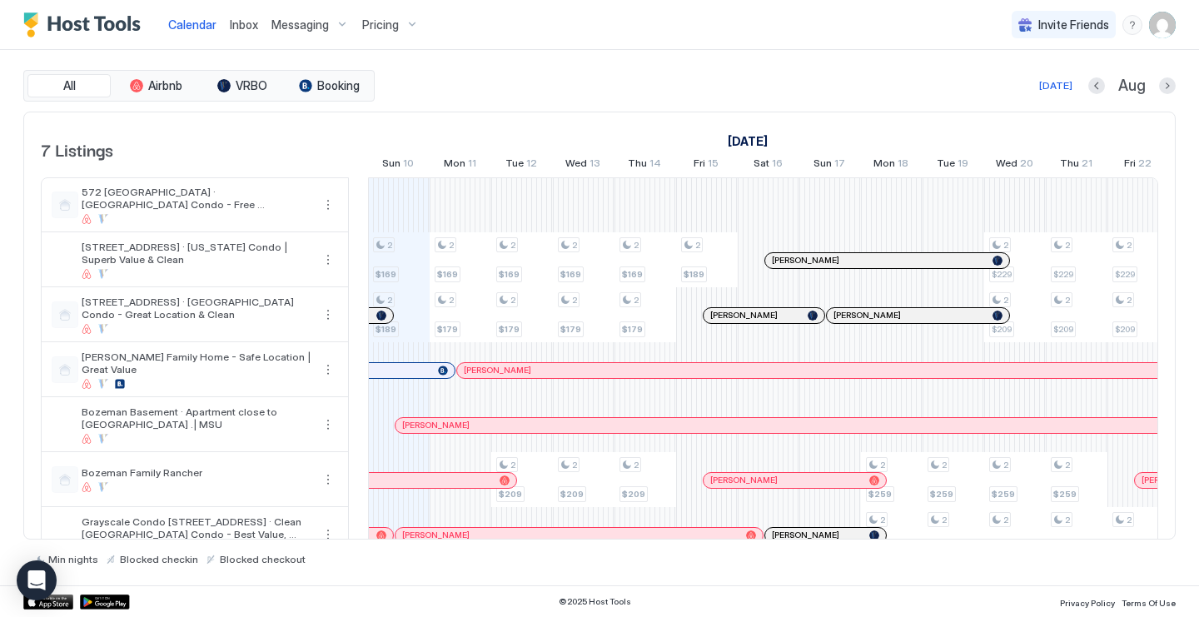
click at [239, 25] on span "Inbox" at bounding box center [244, 24] width 28 height 14
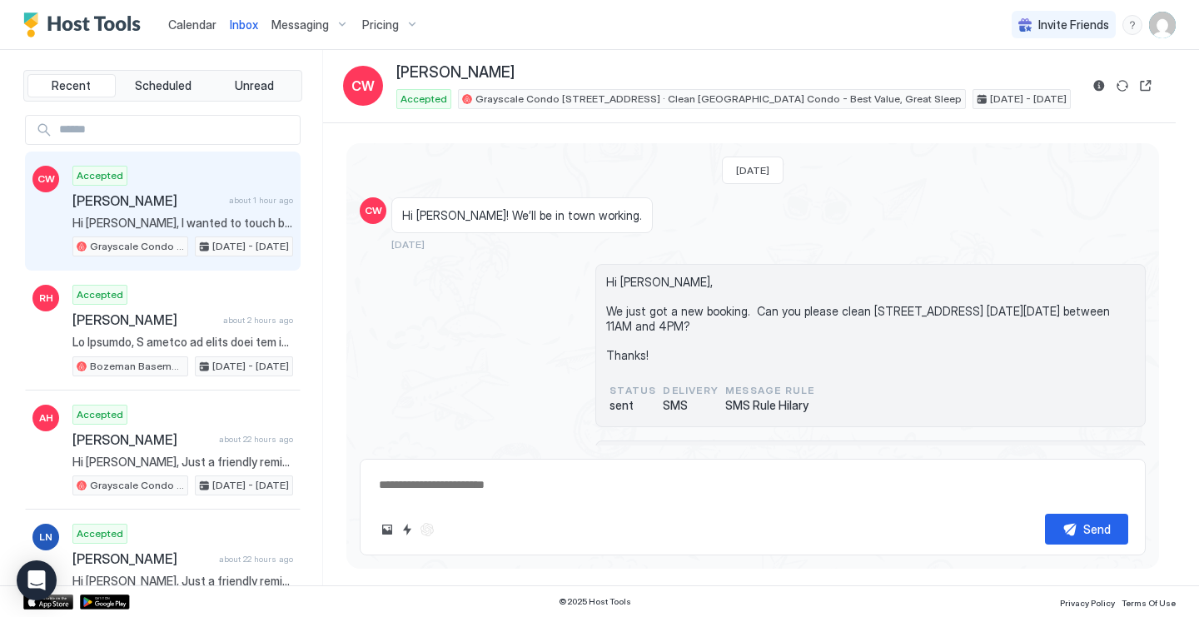
scroll to position [728, 0]
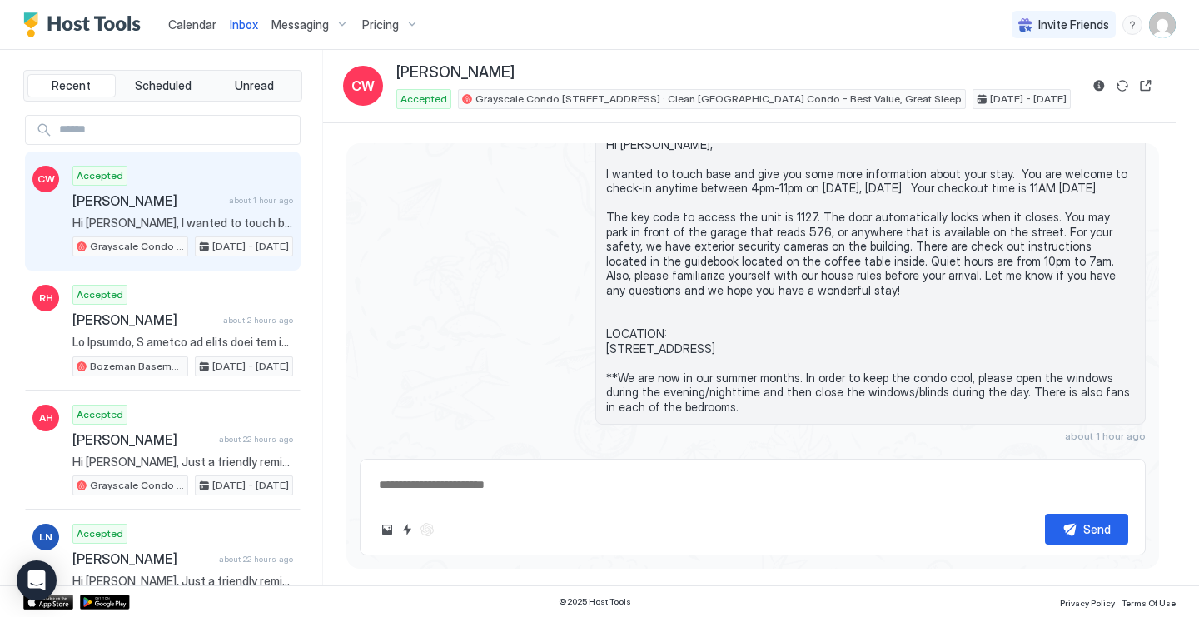
click at [182, 18] on span "Calendar" at bounding box center [192, 24] width 48 height 14
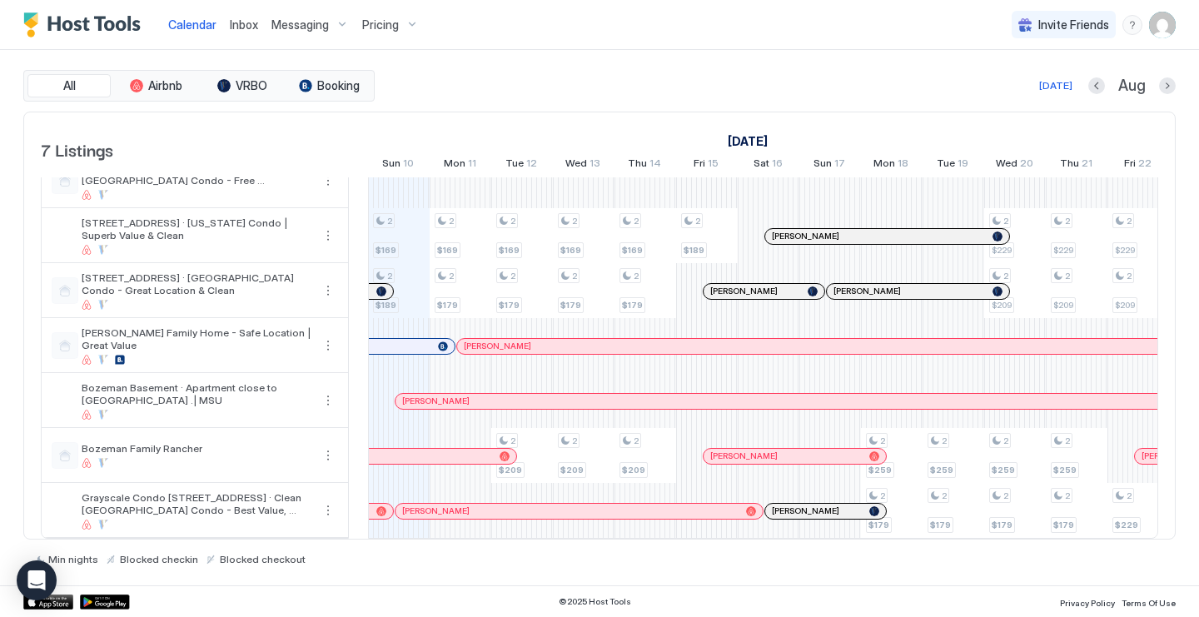
scroll to position [24, 0]
click at [242, 25] on span "Inbox" at bounding box center [244, 24] width 28 height 14
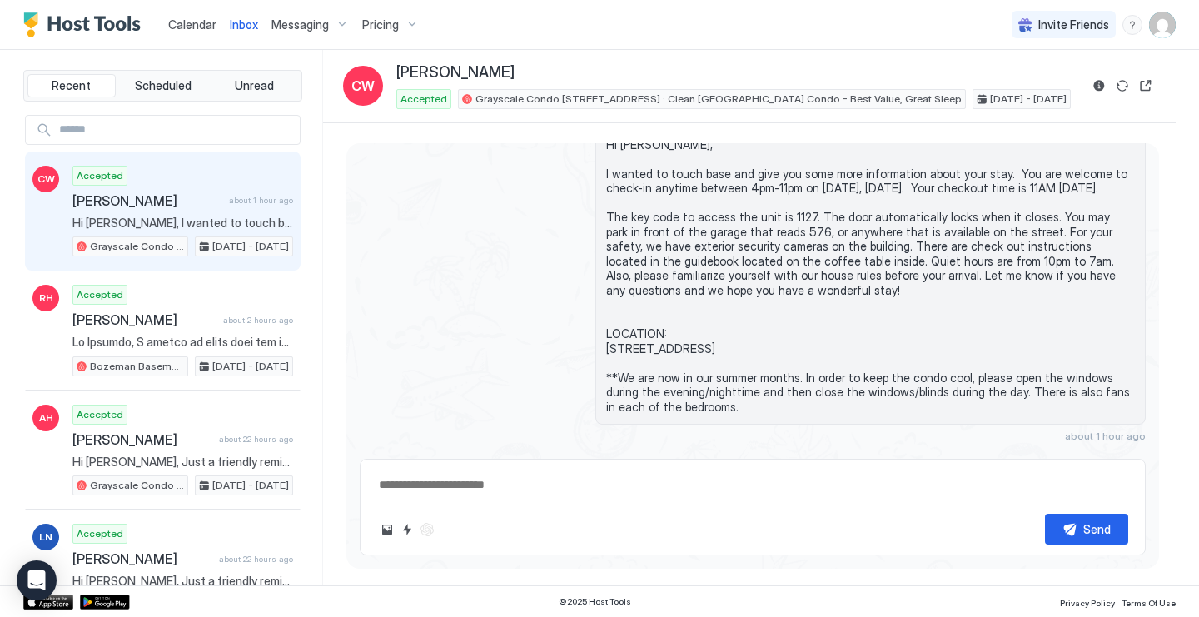
scroll to position [728, 0]
click at [192, 21] on span "Calendar" at bounding box center [192, 24] width 48 height 14
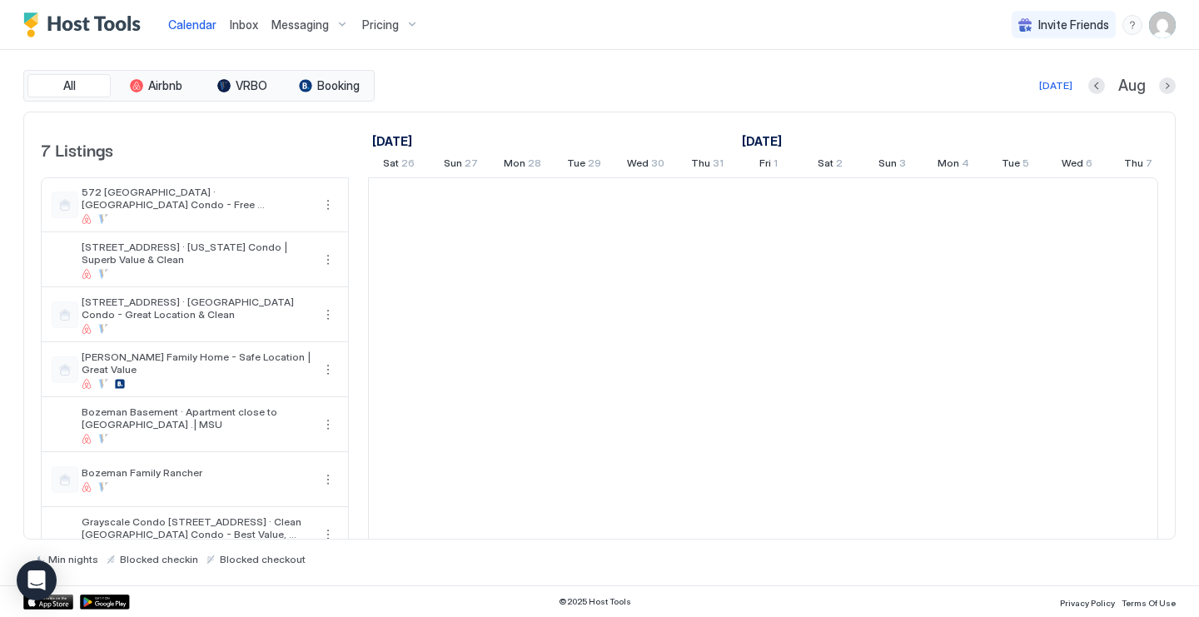
scroll to position [0, 925]
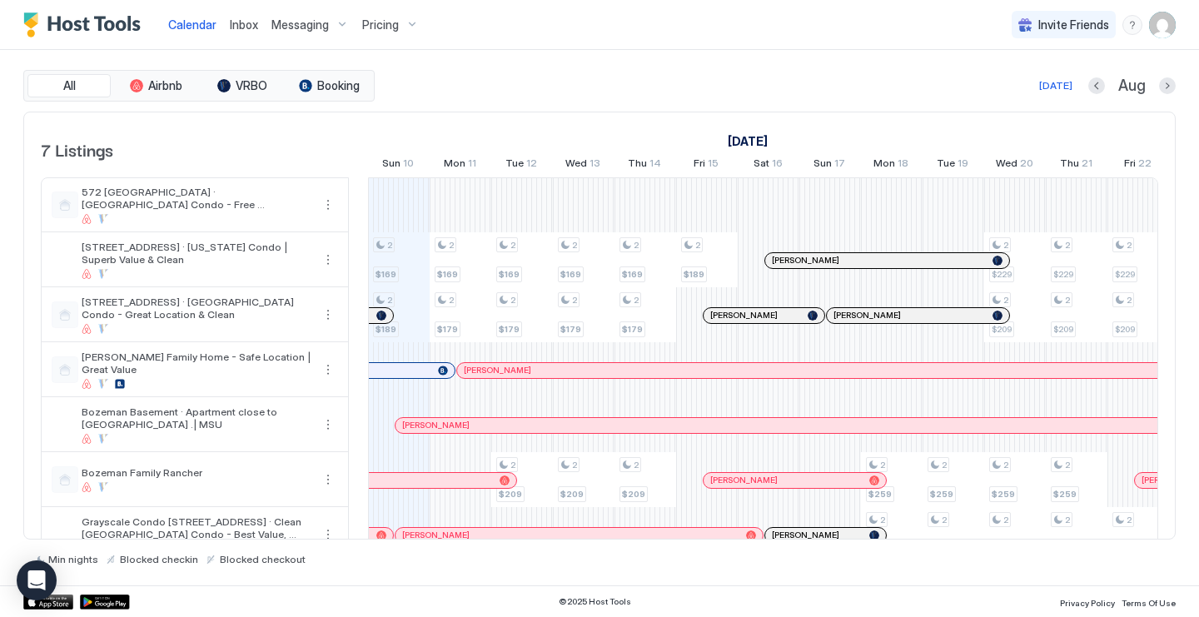
click at [249, 25] on span "Inbox" at bounding box center [244, 24] width 28 height 14
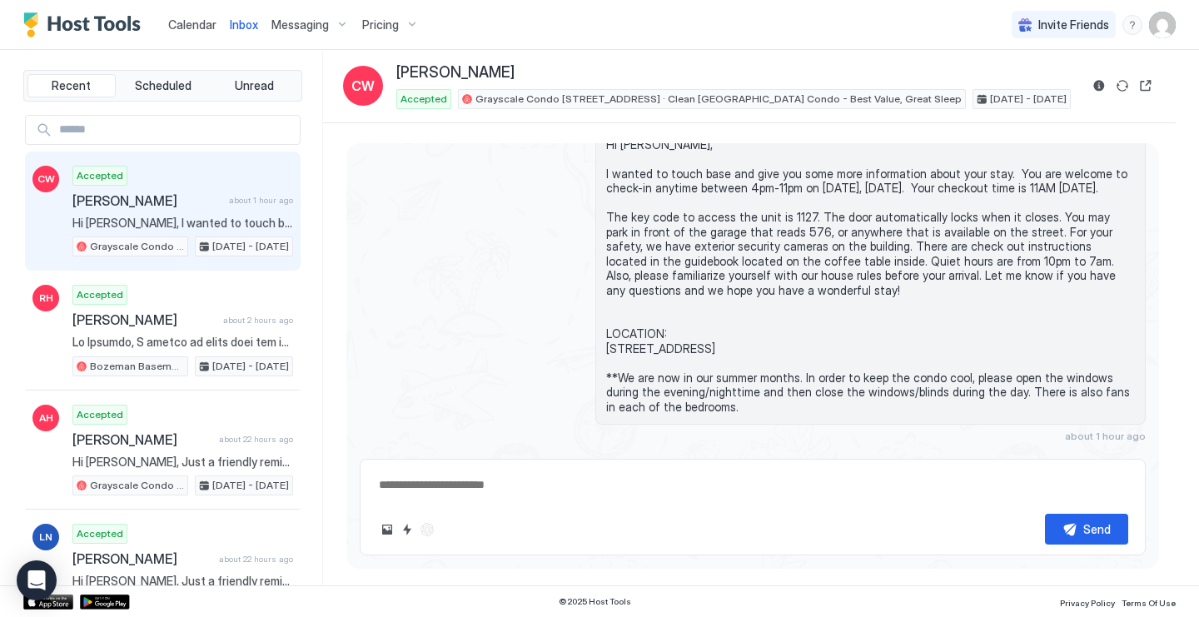
type textarea "*"
click at [200, 19] on span "Calendar" at bounding box center [192, 24] width 48 height 14
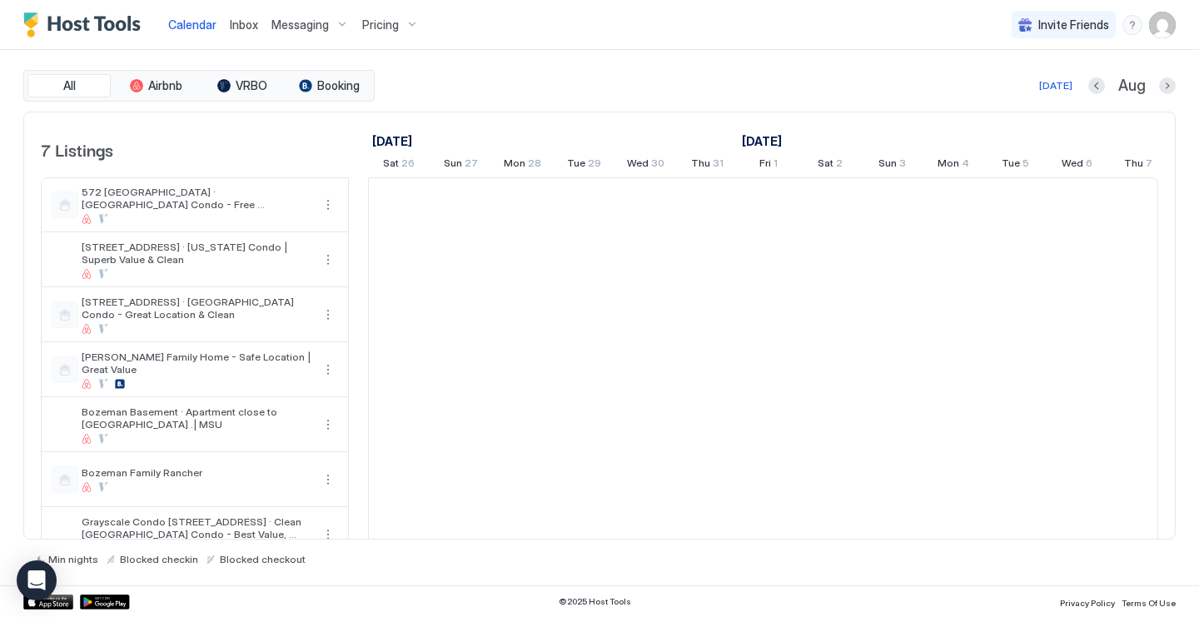
scroll to position [0, 925]
